Goal: Transaction & Acquisition: Download file/media

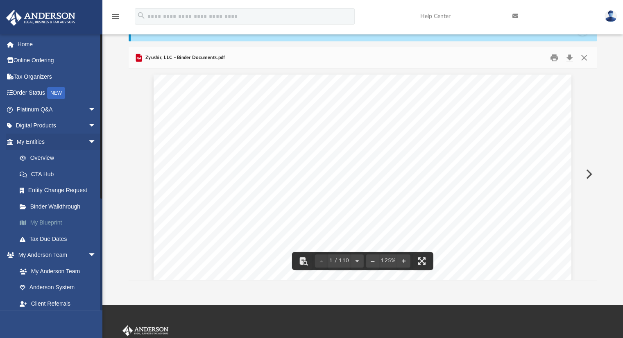
scroll to position [180, 462]
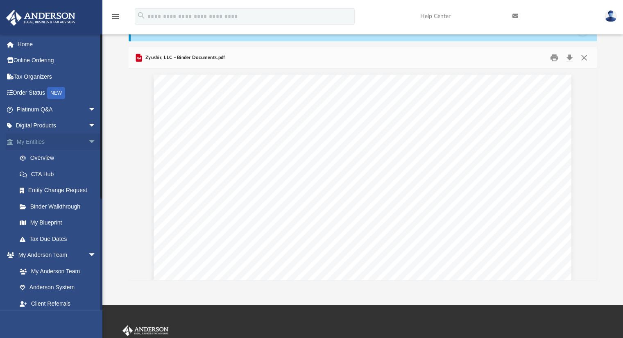
click at [88, 142] on span "arrow_drop_down" at bounding box center [96, 142] width 16 height 17
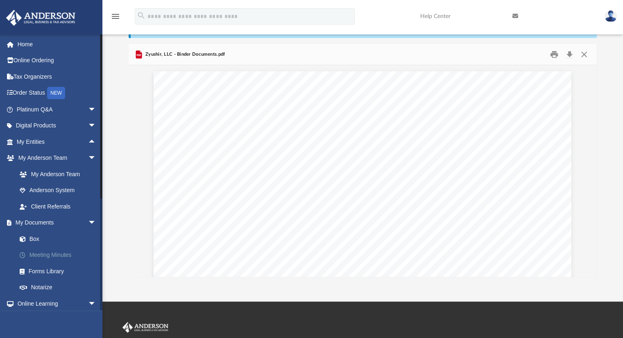
scroll to position [52, 0]
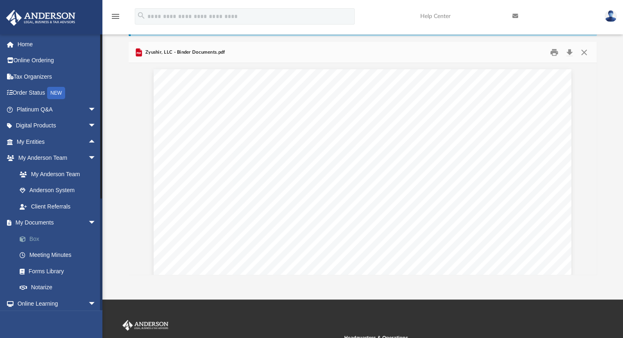
click at [32, 236] on link "Box" at bounding box center [59, 239] width 97 height 16
click at [36, 241] on link "Box" at bounding box center [59, 239] width 97 height 16
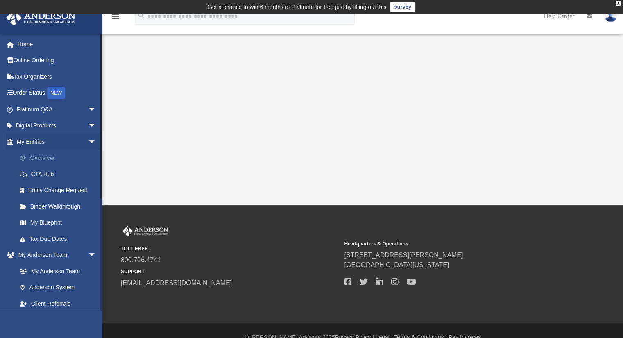
click at [60, 159] on link "Overview" at bounding box center [59, 158] width 97 height 16
click at [43, 158] on link "Overview" at bounding box center [59, 158] width 97 height 16
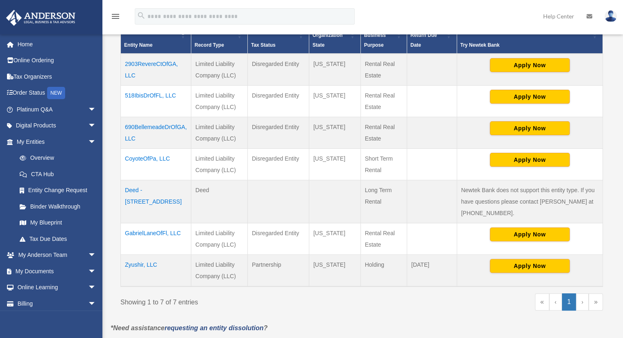
scroll to position [204, 0]
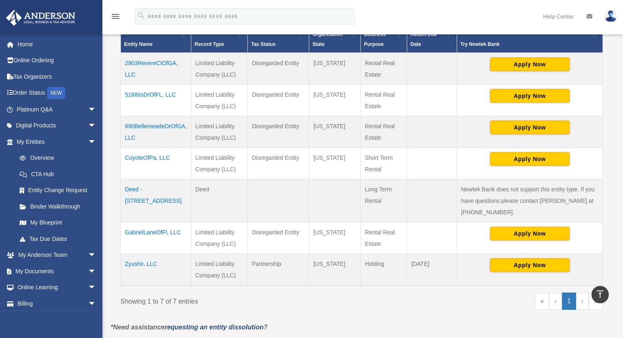
click at [138, 266] on td "Zyushir, LLC" at bounding box center [156, 270] width 70 height 32
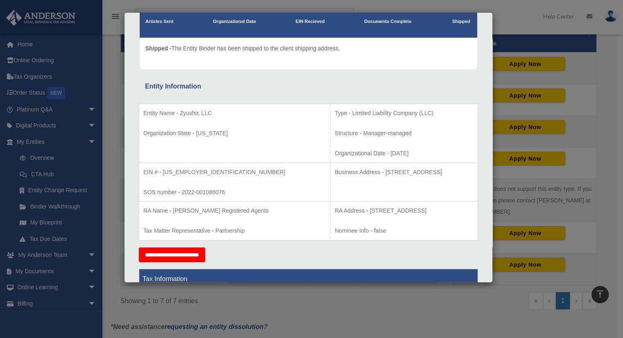
scroll to position [0, 0]
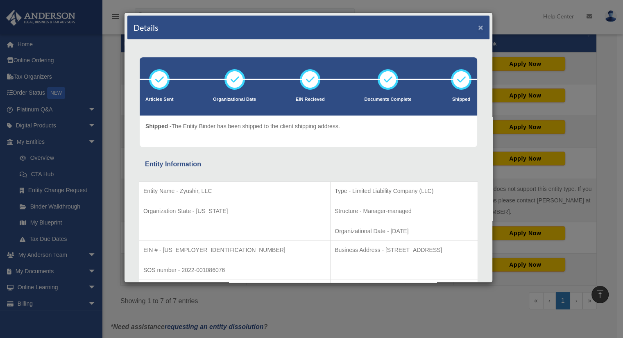
click at [478, 30] on button "×" at bounding box center [480, 27] width 5 height 9
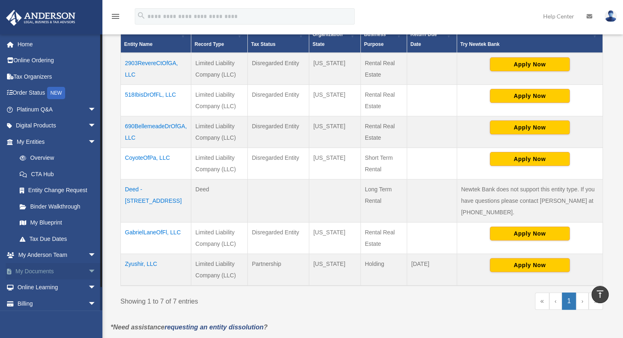
click at [88, 274] on span "arrow_drop_down" at bounding box center [96, 271] width 16 height 17
click at [32, 292] on link "Box" at bounding box center [59, 287] width 97 height 16
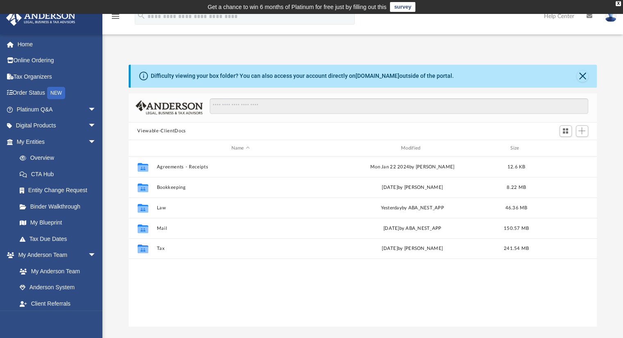
scroll to position [180, 462]
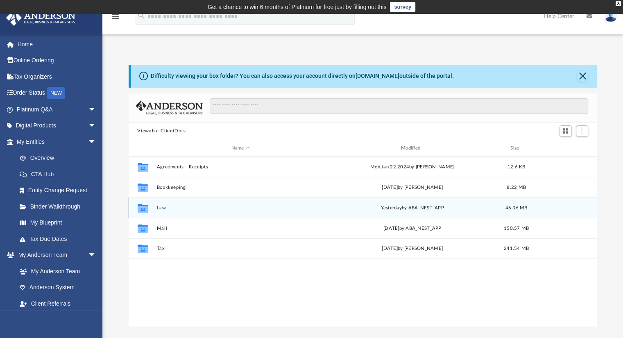
click at [156, 202] on div "Collaborated Folder Law [DATE] by ABA_NEST_APP 46.36 MB" at bounding box center [363, 208] width 469 height 20
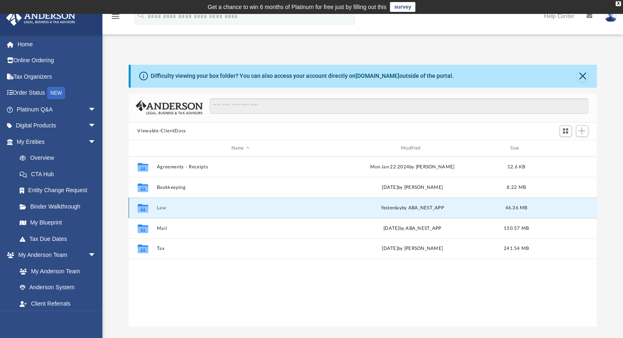
click at [161, 209] on button "Law" at bounding box center [241, 207] width 168 height 5
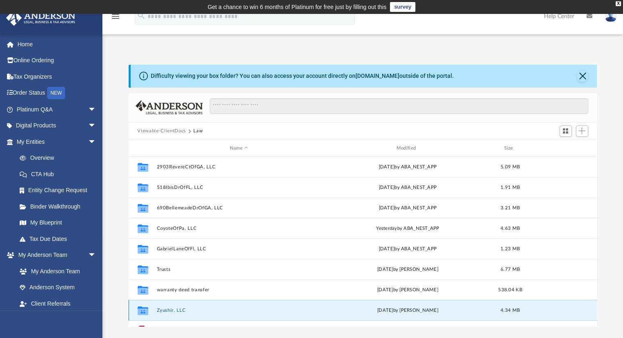
click at [170, 308] on button "Zyushir, LLC" at bounding box center [239, 310] width 165 height 5
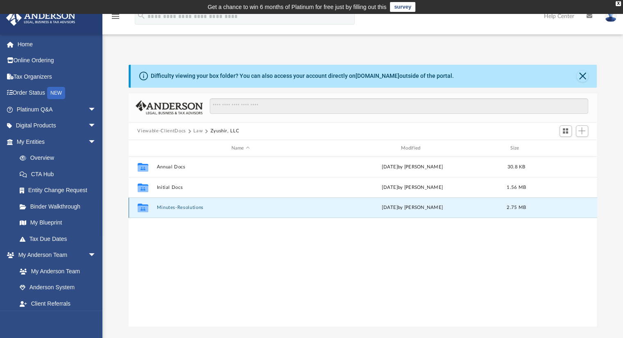
click at [169, 207] on button "Minutes-Resolutions" at bounding box center [241, 207] width 168 height 5
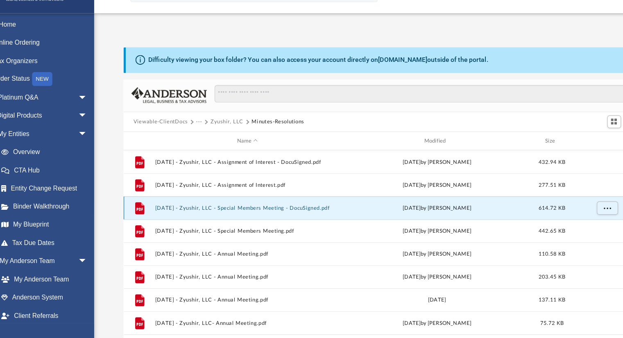
click at [188, 205] on button "[DATE] - Zyushir, LLC - Special Members Meeting - DocuSigned.pdf" at bounding box center [239, 207] width 165 height 5
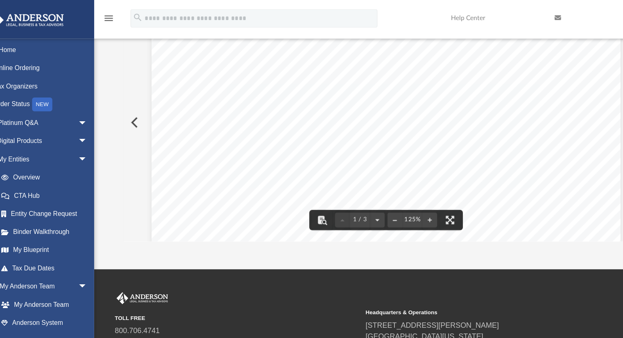
scroll to position [108, 0]
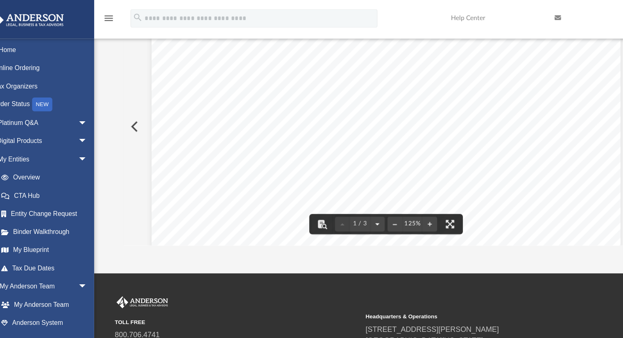
click at [353, 200] on button "File preview" at bounding box center [354, 200] width 13 height 18
click at [368, 202] on button "File preview" at bounding box center [370, 200] width 13 height 18
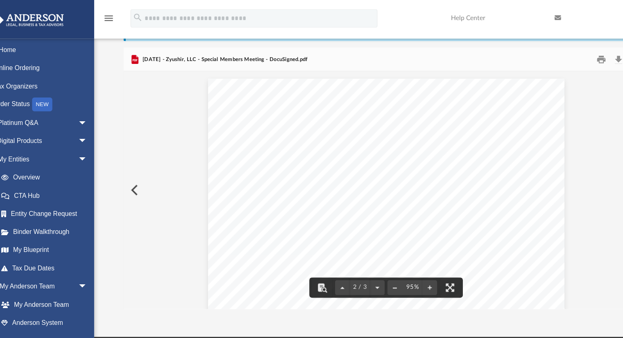
scroll to position [48, 0]
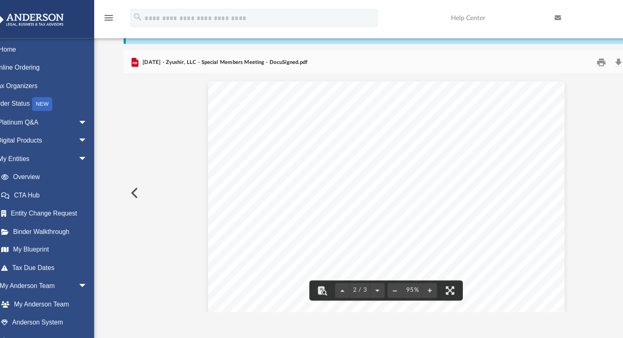
click at [382, 173] on div "The following have been appended to these minutes: Waiver of Notice of the Spec…" at bounding box center [363, 278] width 318 height 411
click at [568, 57] on button "Download" at bounding box center [570, 55] width 15 height 13
